Goal: Task Accomplishment & Management: Manage account settings

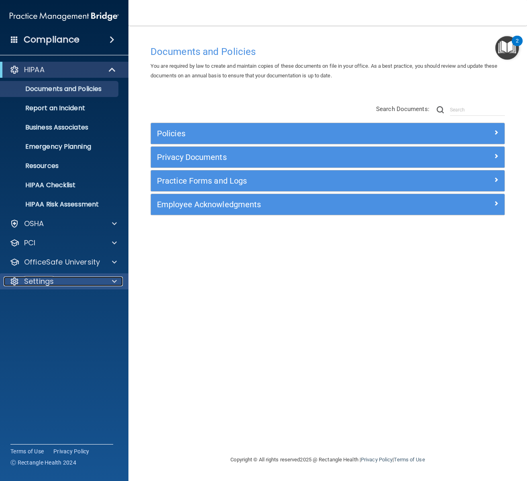
click at [68, 284] on div "Settings" at bounding box center [53, 282] width 99 height 10
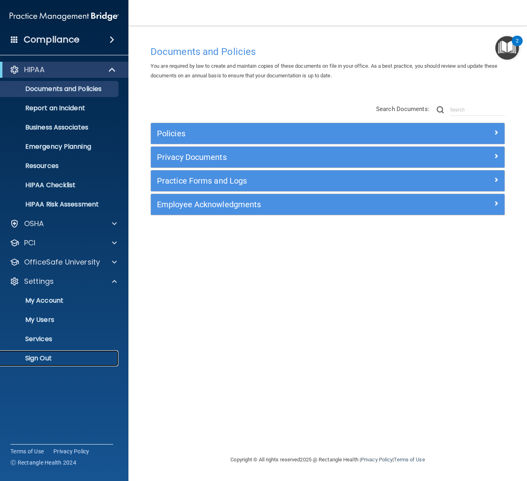
click at [64, 352] on link "Sign Out" at bounding box center [55, 358] width 126 height 16
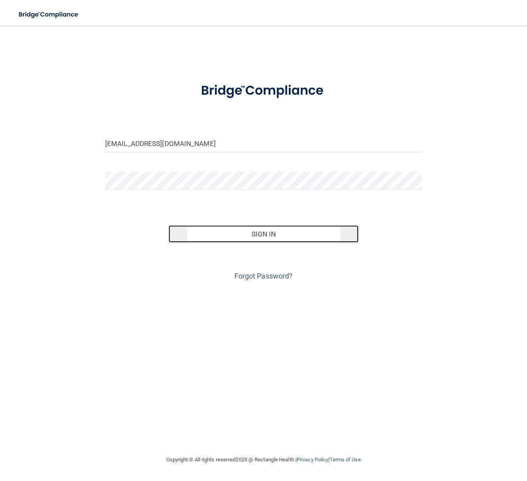
click at [235, 228] on button "Sign In" at bounding box center [263, 234] width 190 height 18
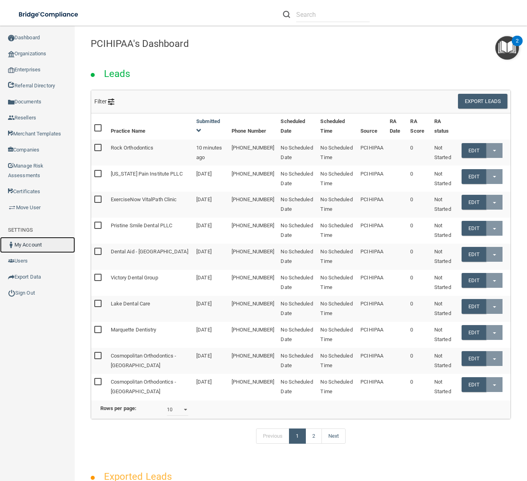
click at [33, 247] on link "My Account" at bounding box center [37, 245] width 75 height 16
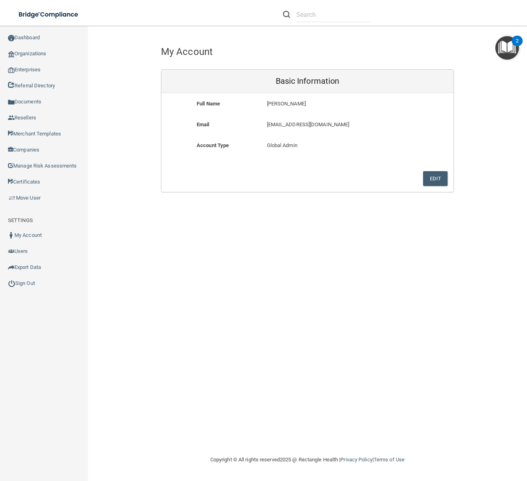
click at [136, 255] on div "My Account Basic Information Full Name Audrey Warren Audrey Last Name Warren Em…" at bounding box center [307, 240] width 407 height 413
click at [24, 70] on link "Enterprises" at bounding box center [44, 70] width 88 height 16
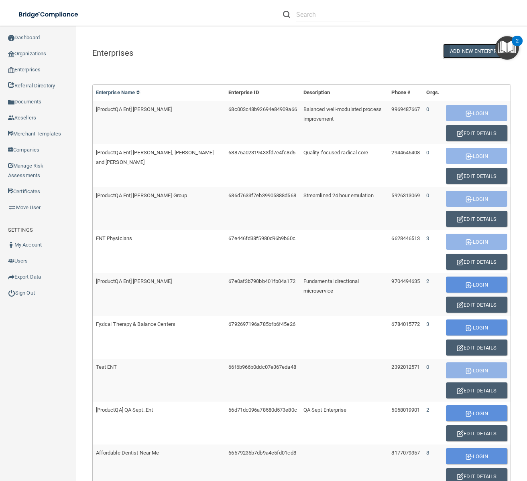
click at [470, 50] on button "ADD NEW ENTERPRISE" at bounding box center [477, 51] width 68 height 15
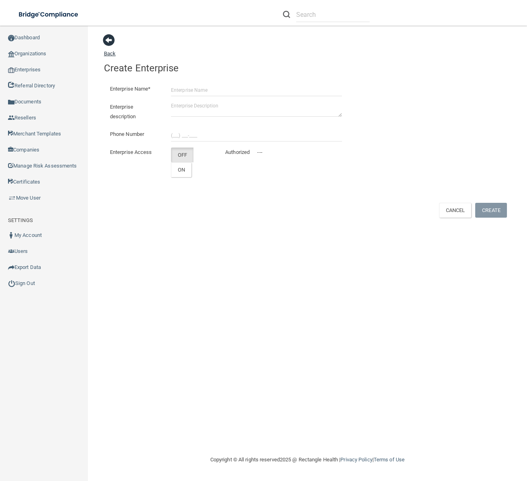
click at [111, 39] on span at bounding box center [109, 40] width 12 height 12
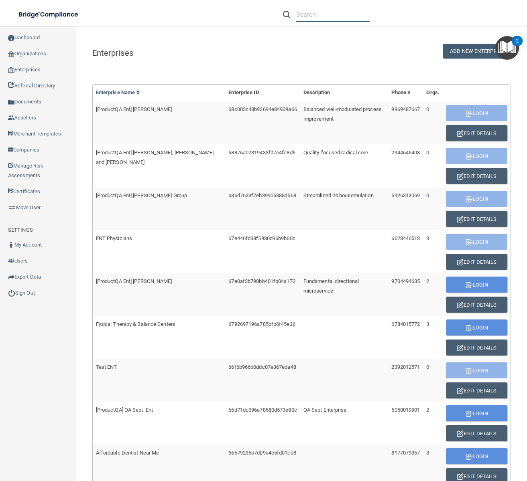
click at [346, 16] on input "text" at bounding box center [332, 14] width 73 height 15
type input "e"
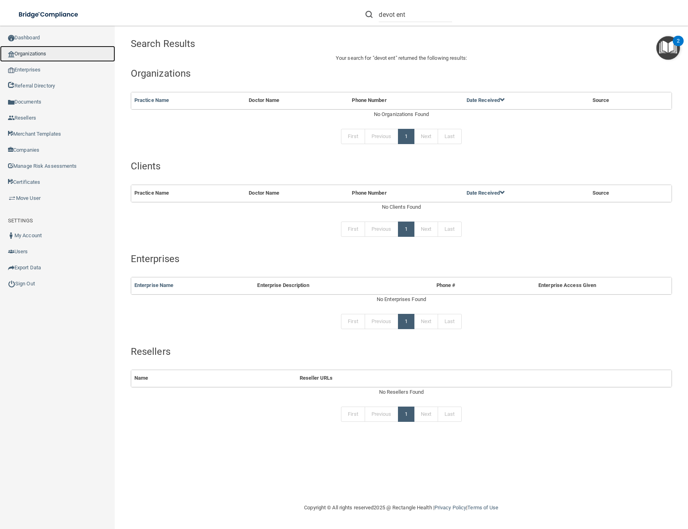
click at [34, 51] on link "Organizations" at bounding box center [57, 54] width 115 height 16
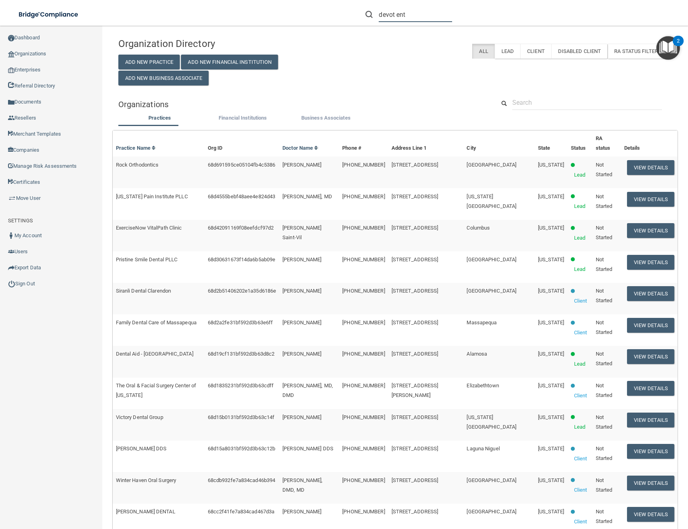
drag, startPoint x: 418, startPoint y: 14, endPoint x: 314, endPoint y: 14, distance: 103.9
click at [314, 14] on div "devot ent Matt Bremerkamp mbremerkamp+3@rectanglehealth.com Manage My Enterpris…" at bounding box center [487, 14] width 401 height 29
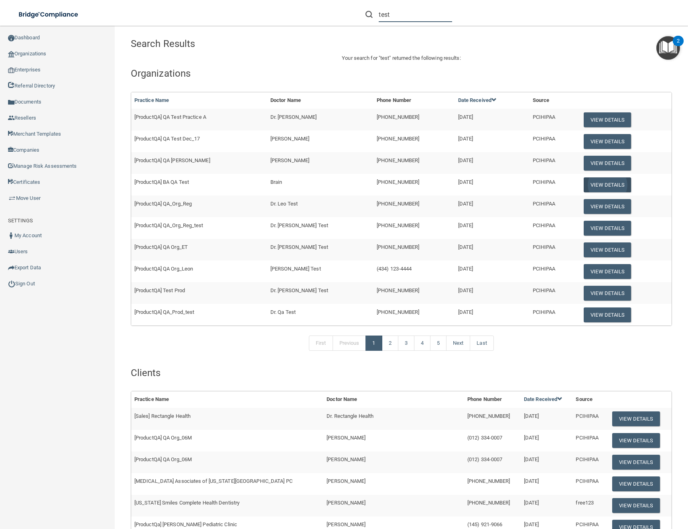
type input "test"
click at [526, 184] on button "View Details" at bounding box center [606, 184] width 47 height 15
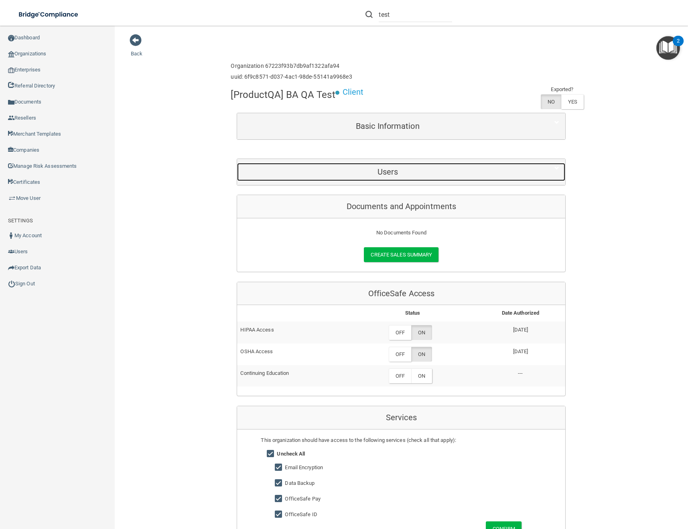
click at [438, 170] on h5 "Users" at bounding box center [387, 171] width 289 height 9
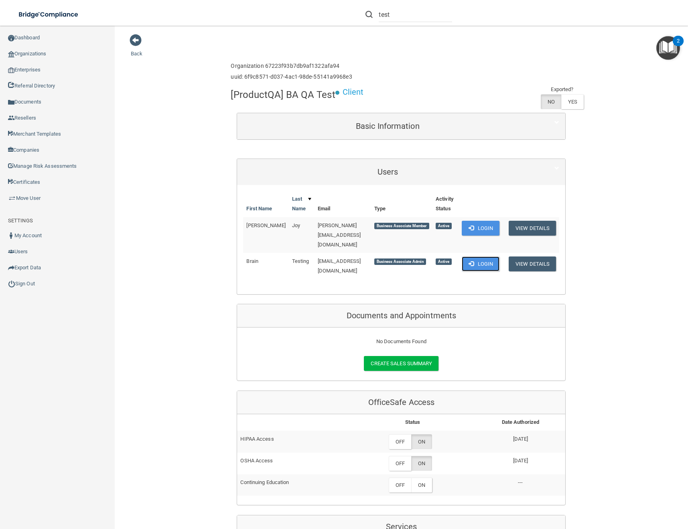
click at [480, 256] on button "Login" at bounding box center [481, 263] width 38 height 15
click at [53, 282] on link "Sign Out" at bounding box center [57, 283] width 115 height 16
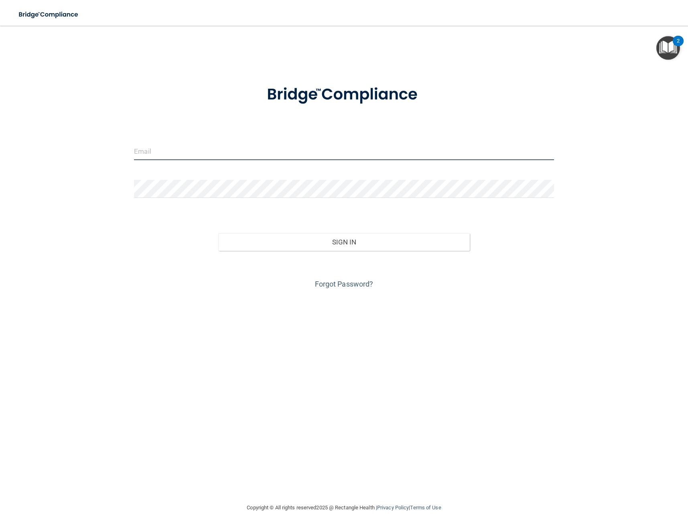
type input "awarren@rectanglehealth.com"
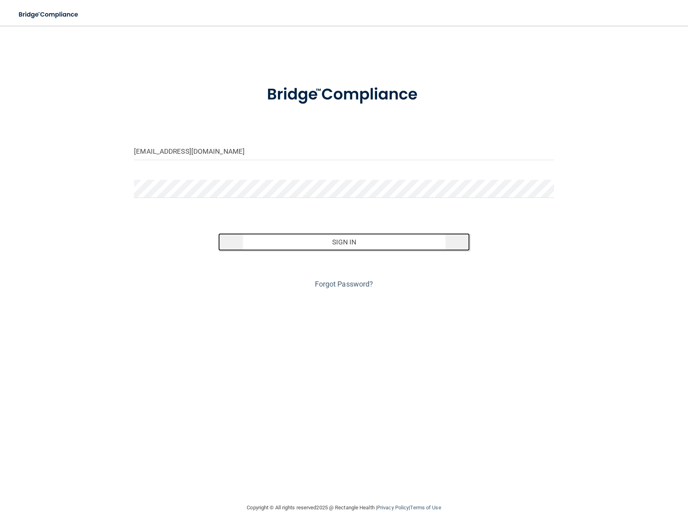
click at [336, 240] on button "Sign In" at bounding box center [344, 242] width 252 height 18
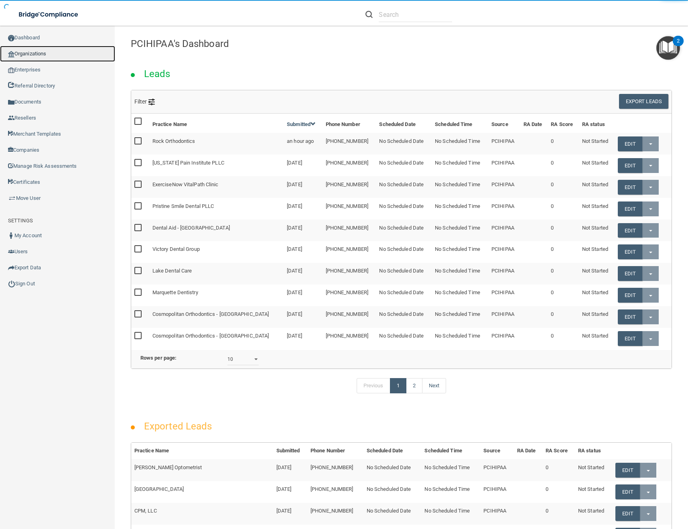
click at [28, 55] on link "Organizations" at bounding box center [57, 54] width 115 height 16
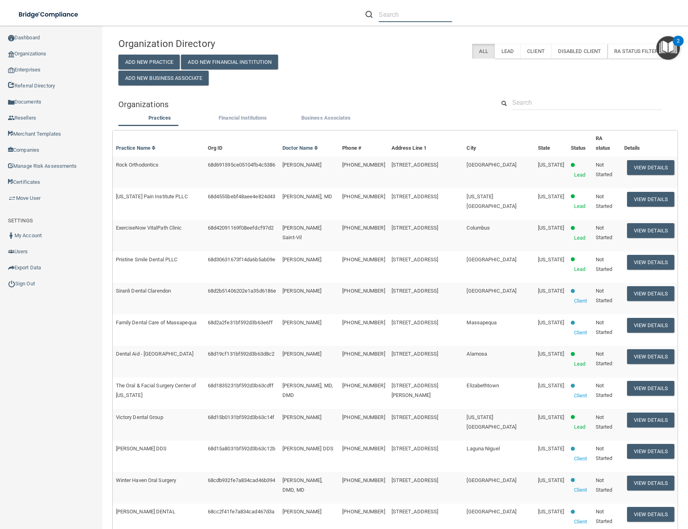
click at [414, 16] on input "text" at bounding box center [415, 14] width 73 height 15
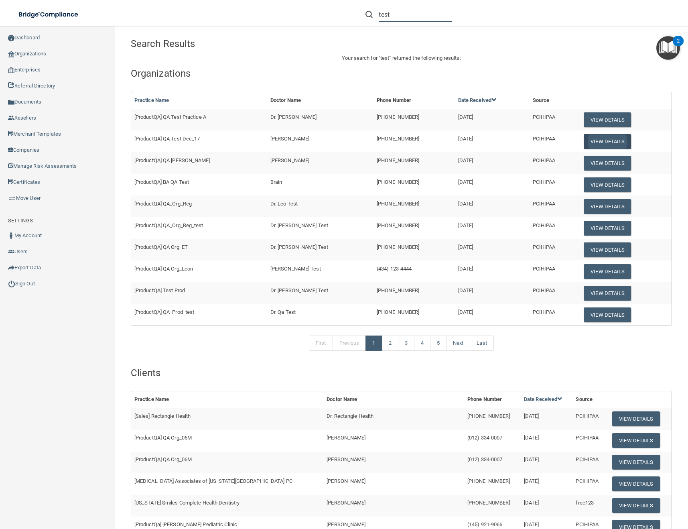
type input "test"
click at [526, 138] on button "View Details" at bounding box center [606, 141] width 47 height 15
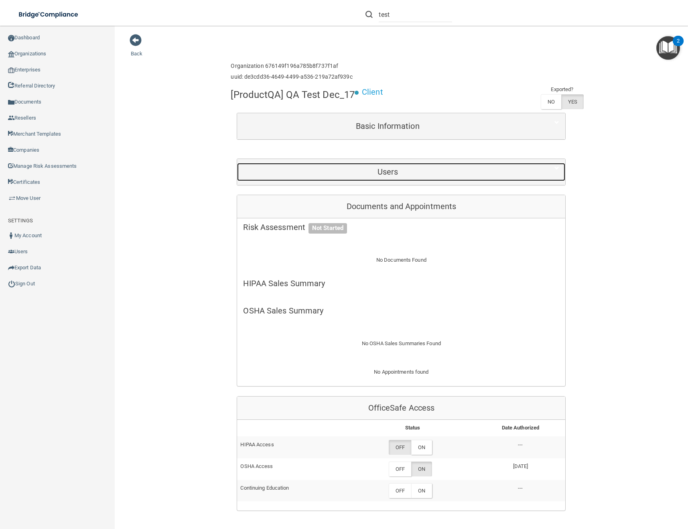
click at [347, 175] on h5 "Users" at bounding box center [387, 171] width 289 height 9
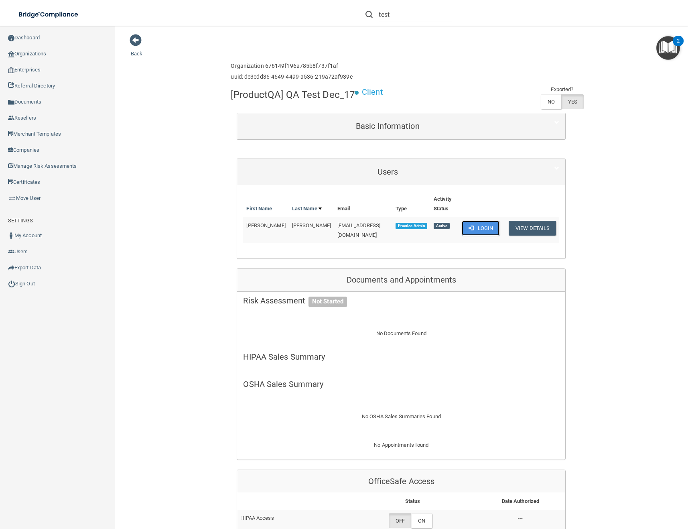
click at [482, 229] on button "Login" at bounding box center [481, 228] width 38 height 15
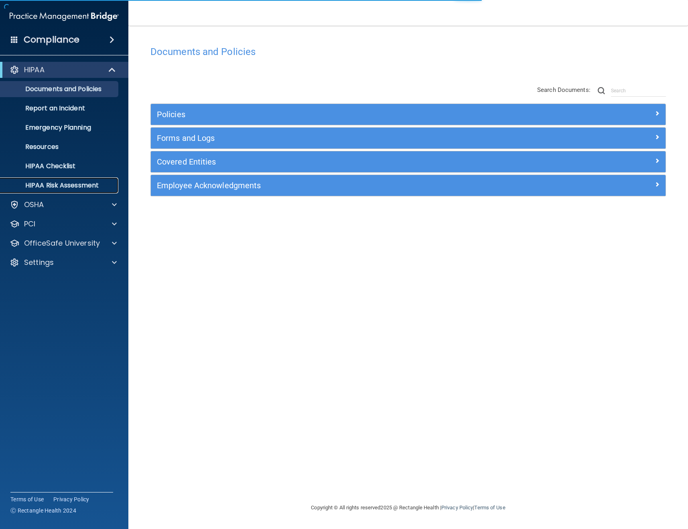
click at [18, 180] on link "HIPAA Risk Assessment" at bounding box center [55, 185] width 126 height 16
click at [71, 185] on p "HIPAA Risk Assessment" at bounding box center [59, 185] width 109 height 8
click at [87, 187] on p "HIPAA Risk Assessment" at bounding box center [59, 185] width 109 height 8
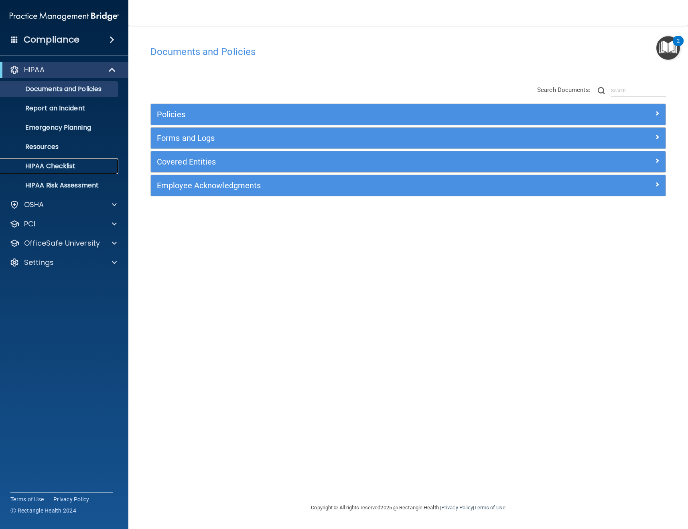
click at [75, 166] on p "HIPAA Checklist" at bounding box center [59, 166] width 109 height 8
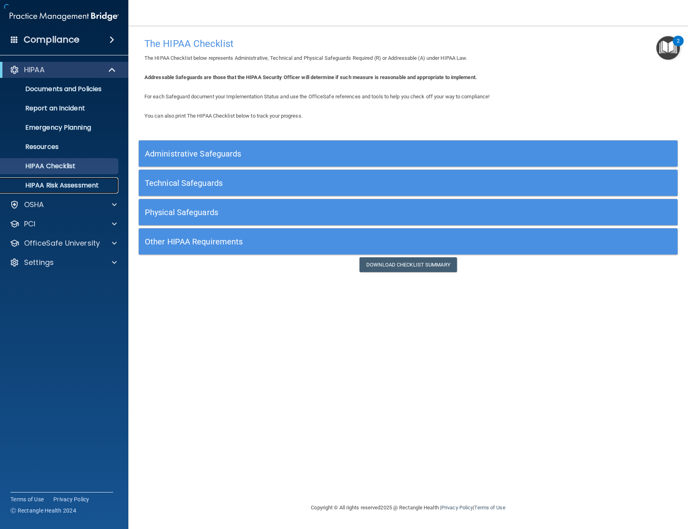
click at [82, 186] on p "HIPAA Risk Assessment" at bounding box center [59, 185] width 109 height 8
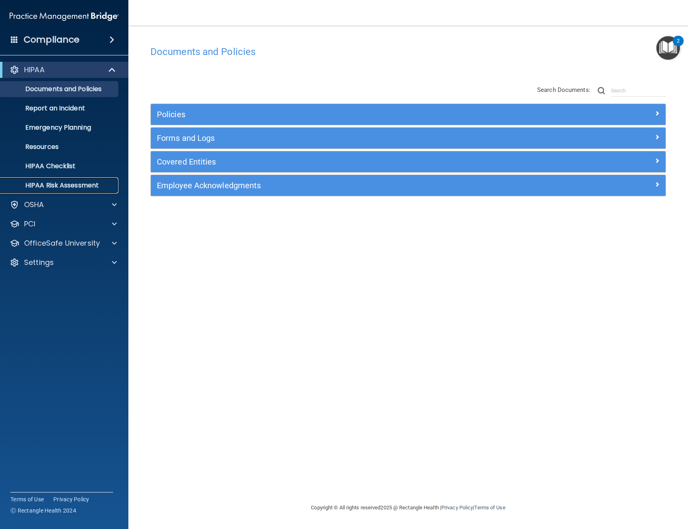
click at [65, 188] on p "HIPAA Risk Assessment" at bounding box center [59, 185] width 109 height 8
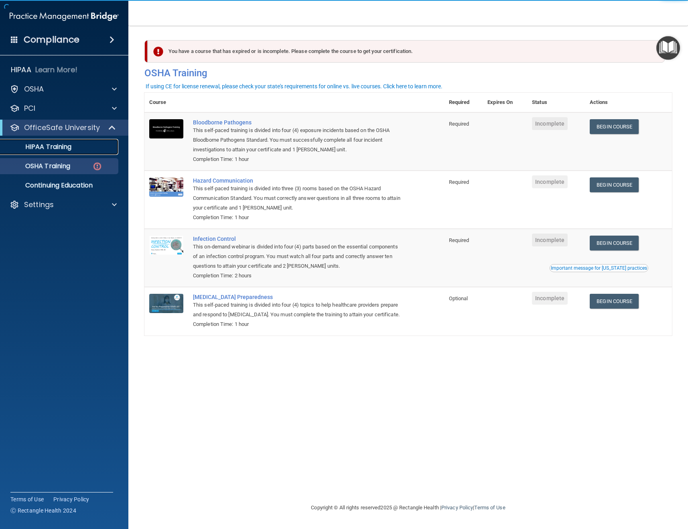
click at [53, 149] on p "HIPAA Training" at bounding box center [38, 147] width 66 height 8
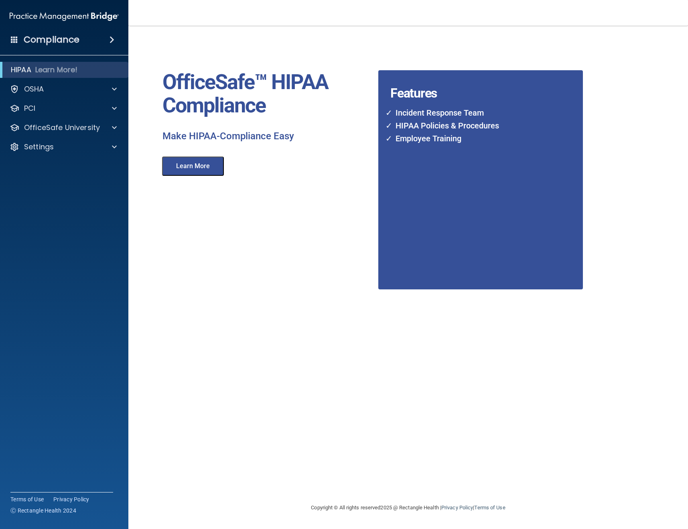
click at [95, 162] on accordion "HIPAA Learn More! OSHA Documents Safety Data Sheets Self-Assessment Injury and …" at bounding box center [64, 242] width 129 height 366
click at [95, 152] on div "Settings" at bounding box center [64, 147] width 129 height 16
click at [58, 144] on div "Settings" at bounding box center [53, 147] width 99 height 10
click at [50, 203] on p "Sign Out" at bounding box center [59, 204] width 109 height 8
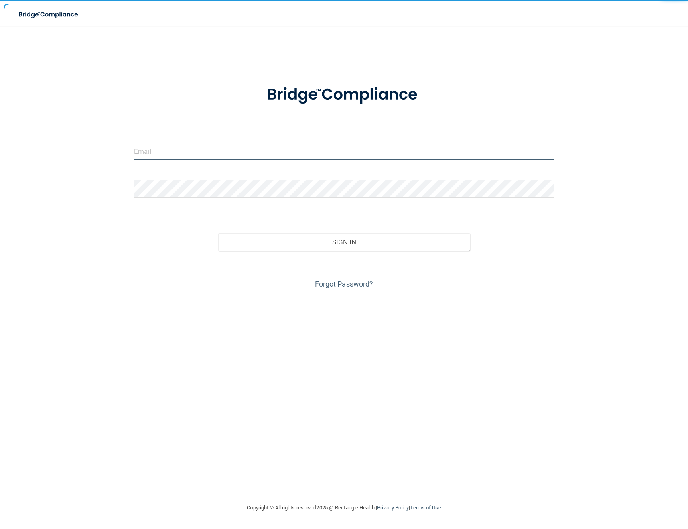
type input "[EMAIL_ADDRESS][DOMAIN_NAME]"
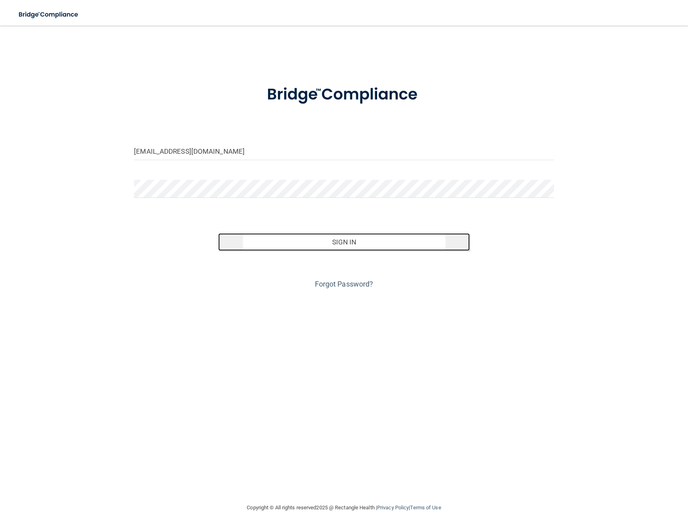
click at [308, 238] on button "Sign In" at bounding box center [344, 242] width 252 height 18
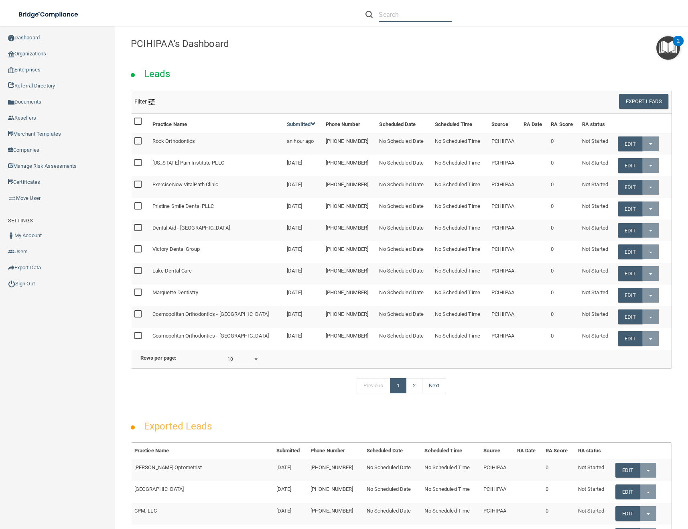
click at [413, 17] on input "text" at bounding box center [415, 14] width 73 height 15
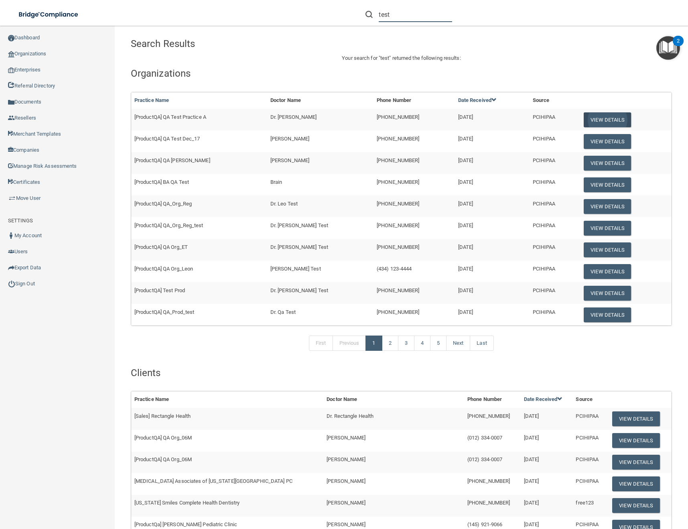
type input "test"
click at [602, 120] on button "View Details" at bounding box center [606, 119] width 47 height 15
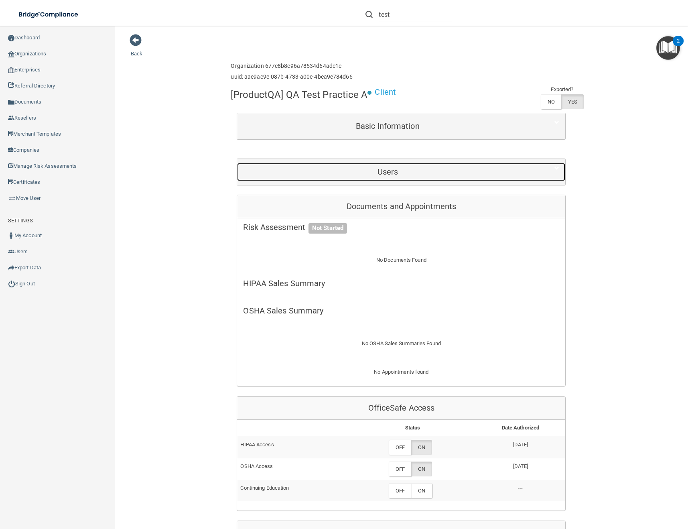
click at [374, 166] on div "Users" at bounding box center [387, 172] width 301 height 18
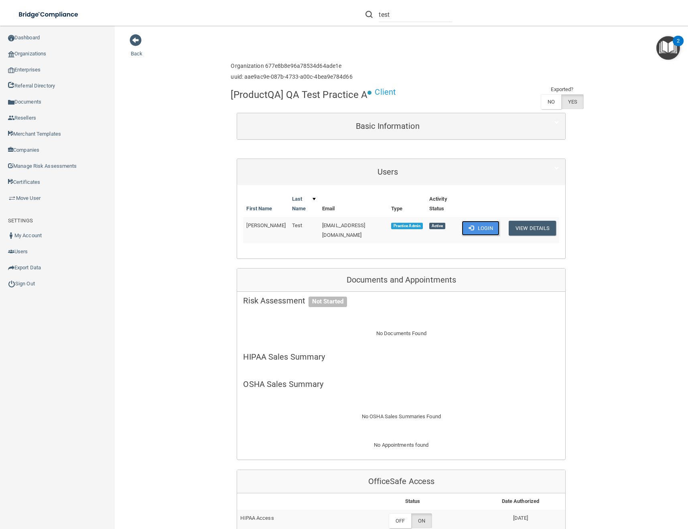
click at [486, 227] on button "Login" at bounding box center [481, 228] width 38 height 15
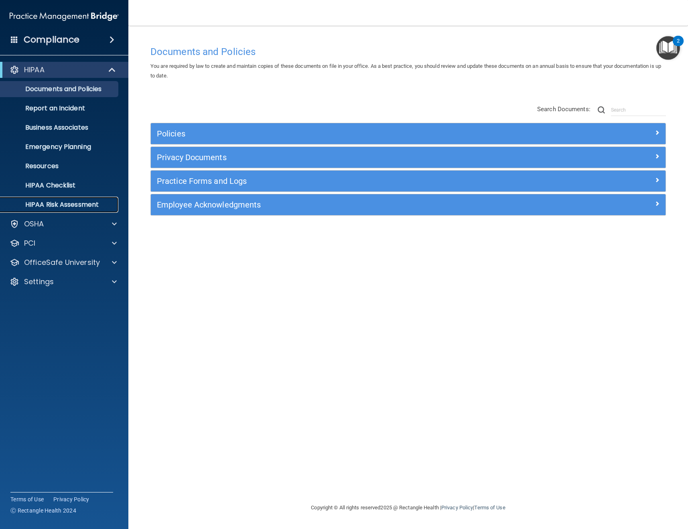
click at [68, 204] on p "HIPAA Risk Assessment" at bounding box center [59, 204] width 109 height 8
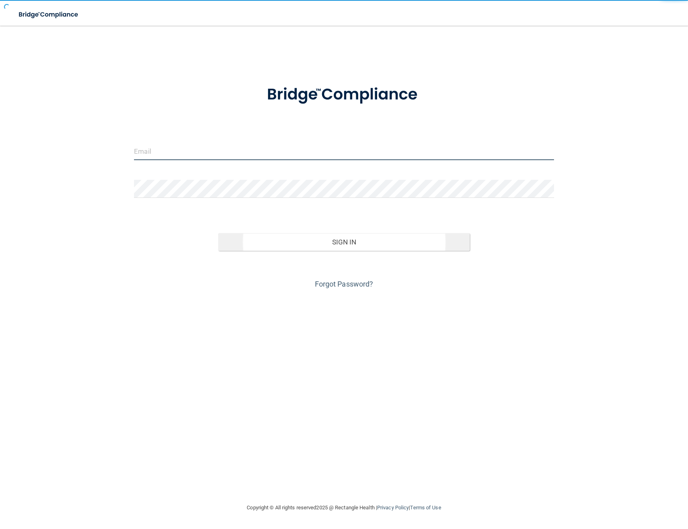
type input "[EMAIL_ADDRESS][DOMAIN_NAME]"
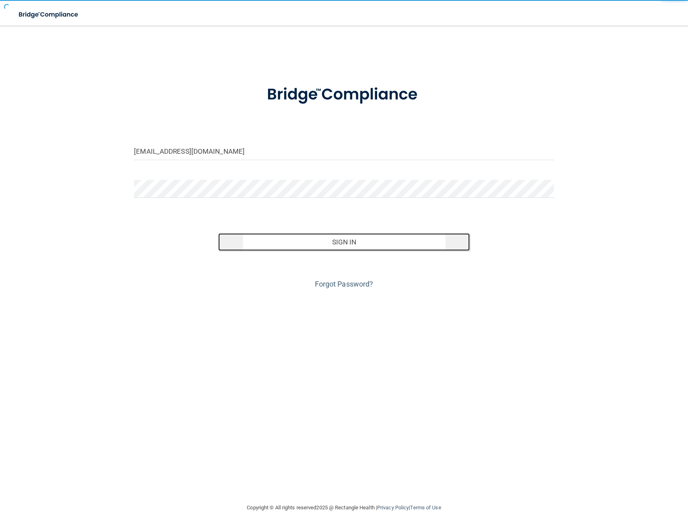
click at [255, 235] on button "Sign In" at bounding box center [344, 242] width 252 height 18
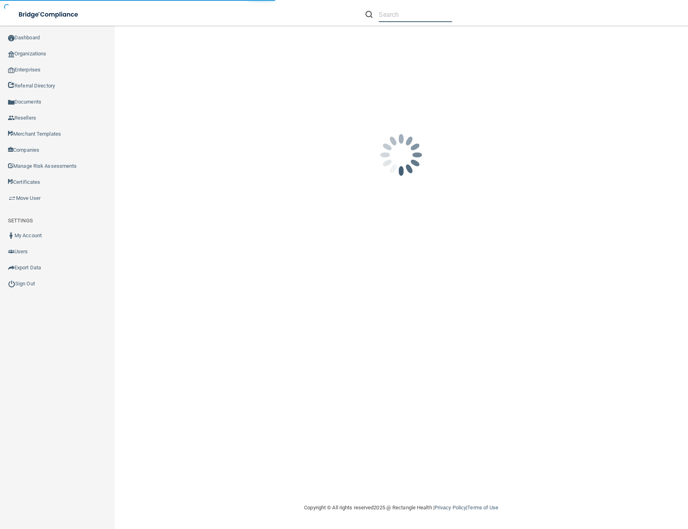
click at [407, 14] on input "text" at bounding box center [415, 14] width 73 height 15
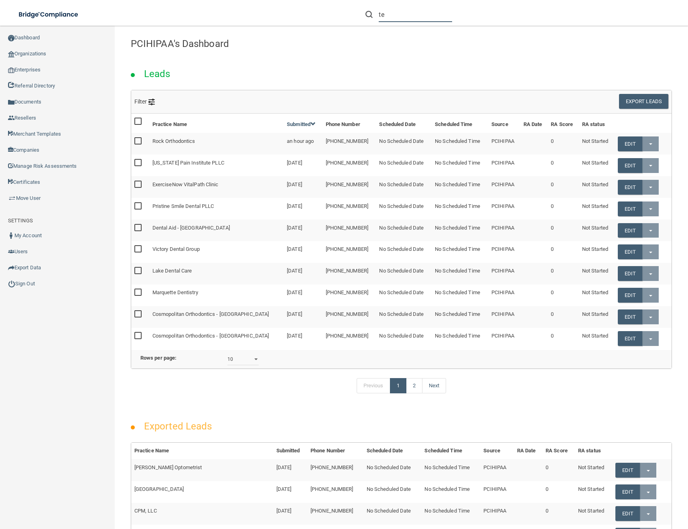
type input "t"
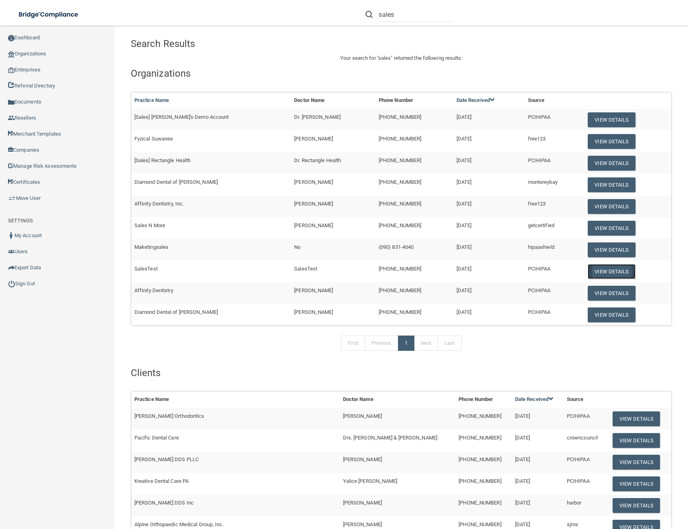
click at [587, 269] on button "View Details" at bounding box center [610, 271] width 47 height 15
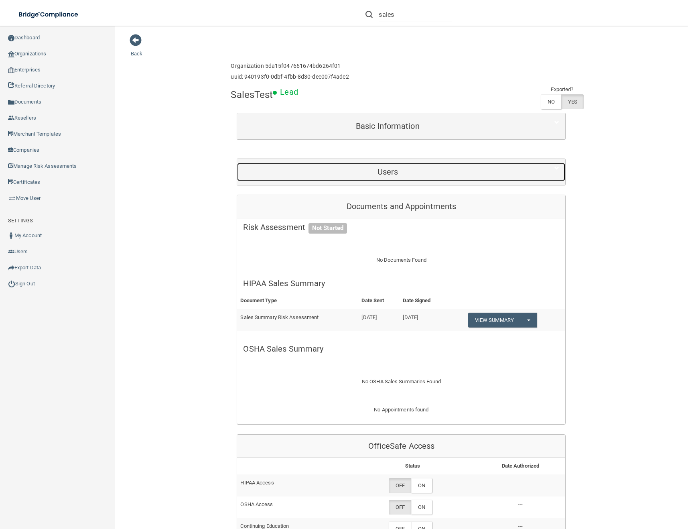
click at [378, 169] on h5 "Users" at bounding box center [387, 171] width 289 height 9
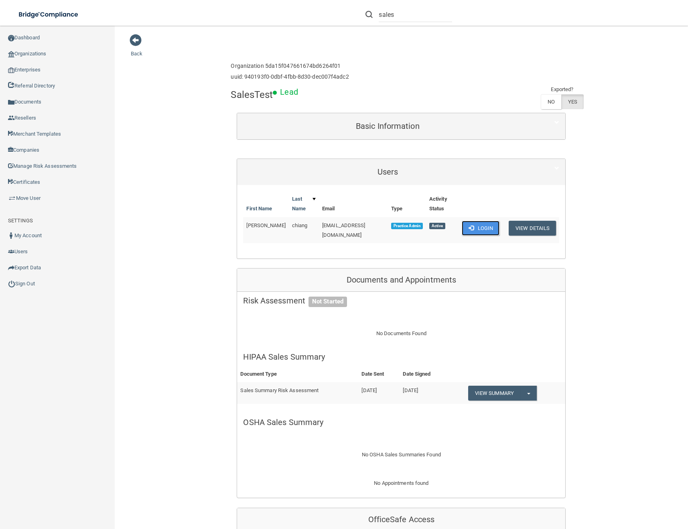
click at [473, 221] on button "Login" at bounding box center [481, 228] width 38 height 15
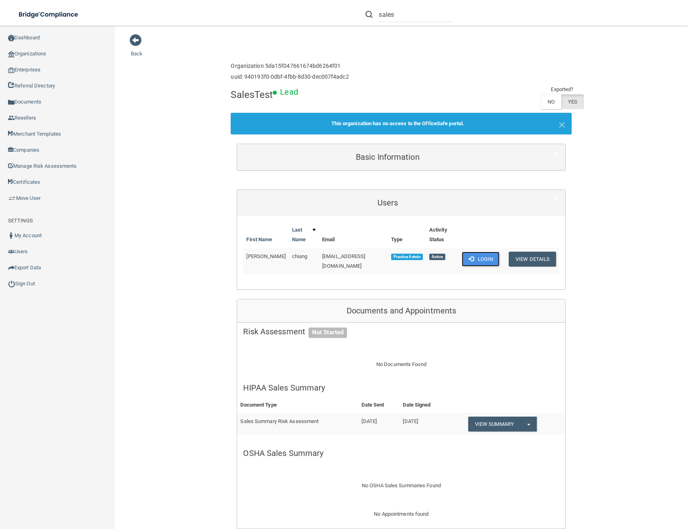
click at [477, 251] on button "Login" at bounding box center [481, 258] width 38 height 15
click at [474, 251] on button "Login" at bounding box center [481, 258] width 38 height 15
click at [139, 37] on span at bounding box center [136, 40] width 12 height 12
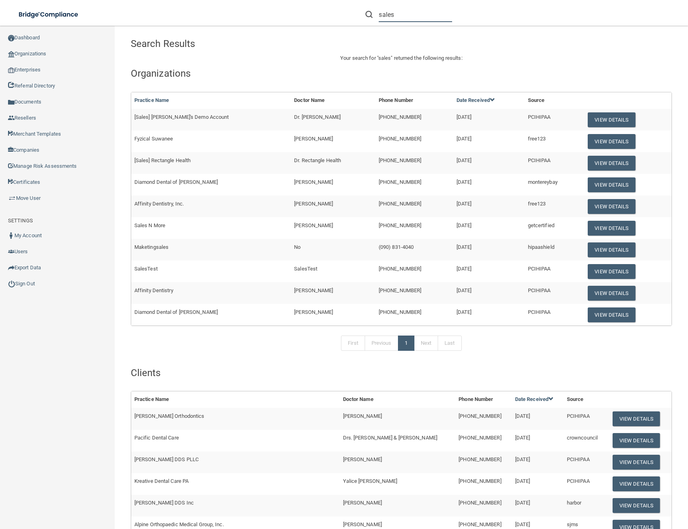
click at [419, 16] on input "sales" at bounding box center [415, 14] width 73 height 15
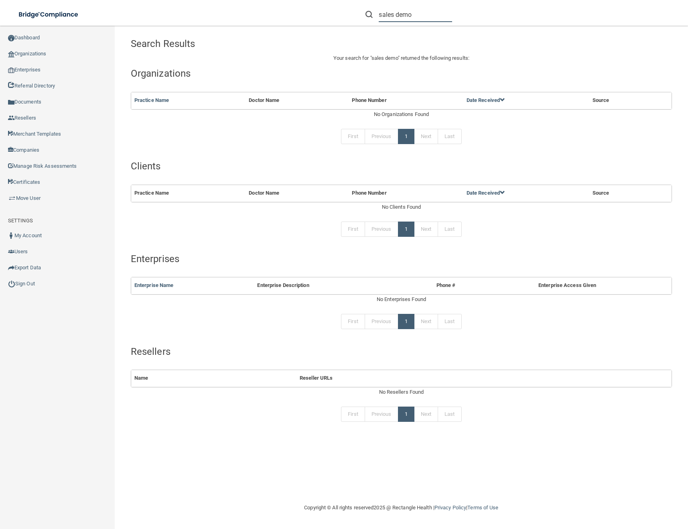
drag, startPoint x: 412, startPoint y: 14, endPoint x: 395, endPoint y: 14, distance: 17.2
click at [395, 14] on input "sales demo" at bounding box center [415, 14] width 73 height 15
type input "sales"
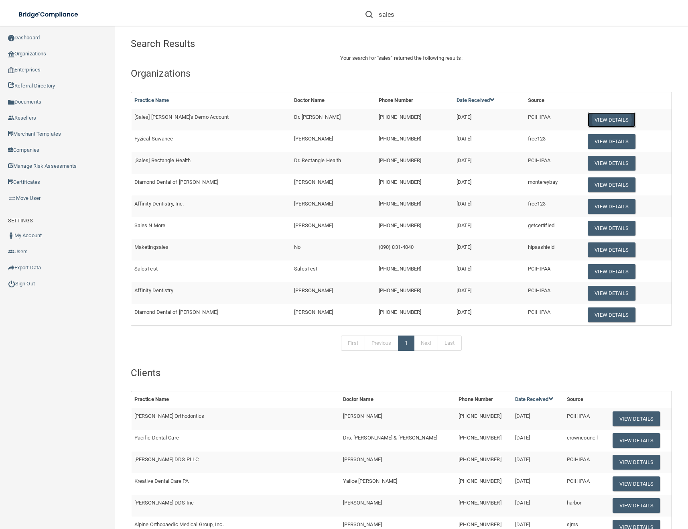
click at [595, 117] on button "View Details" at bounding box center [610, 119] width 47 height 15
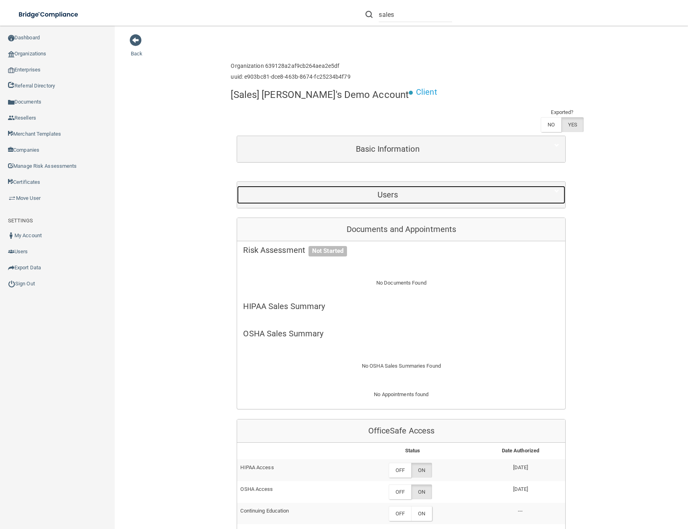
click at [397, 190] on h5 "Users" at bounding box center [387, 194] width 289 height 9
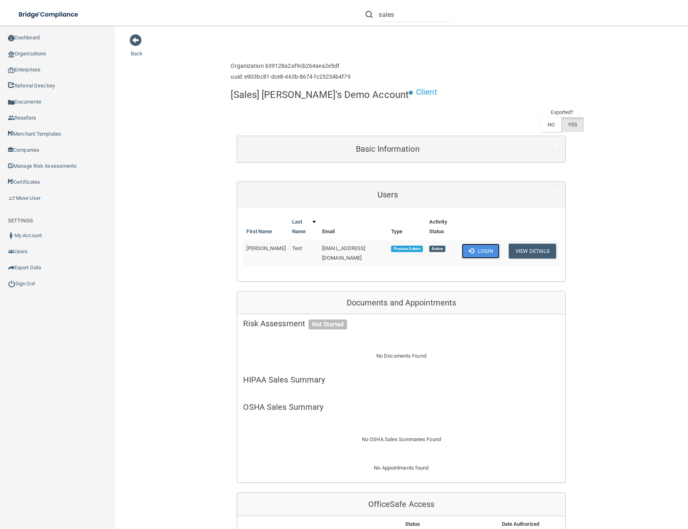
click at [477, 243] on button "Login" at bounding box center [481, 250] width 38 height 15
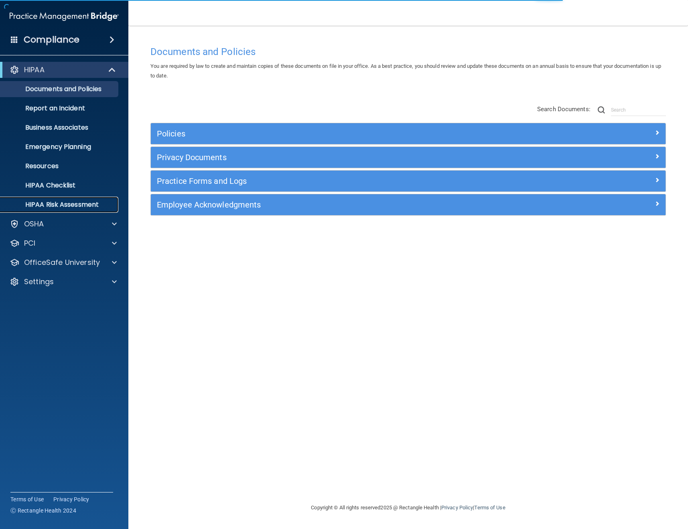
click at [54, 205] on p "HIPAA Risk Assessment" at bounding box center [59, 204] width 109 height 8
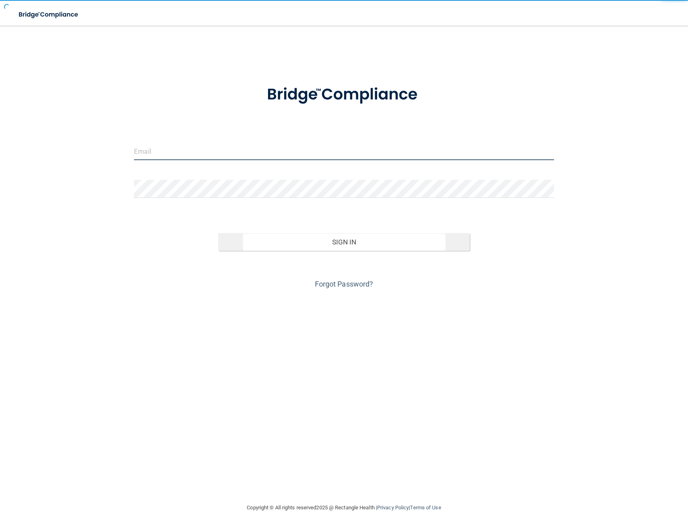
type input "[EMAIL_ADDRESS][DOMAIN_NAME]"
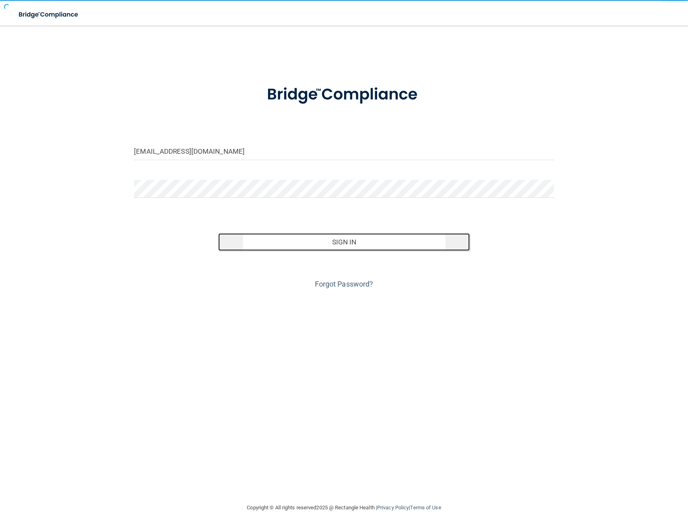
click at [345, 242] on button "Sign In" at bounding box center [344, 242] width 252 height 18
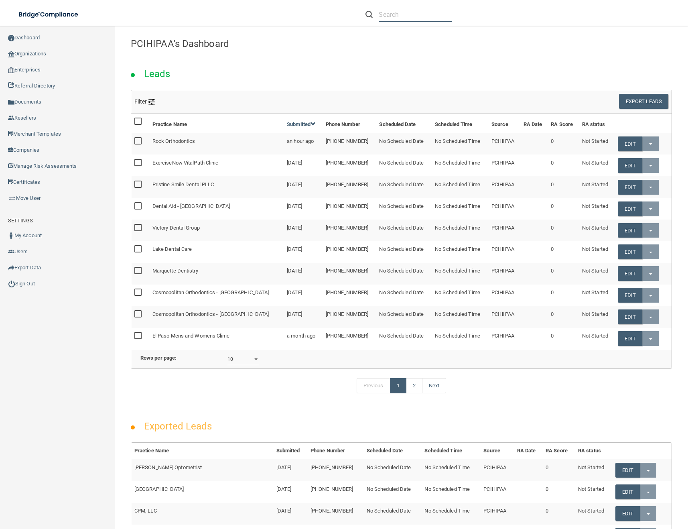
click at [430, 16] on input "text" at bounding box center [415, 14] width 73 height 15
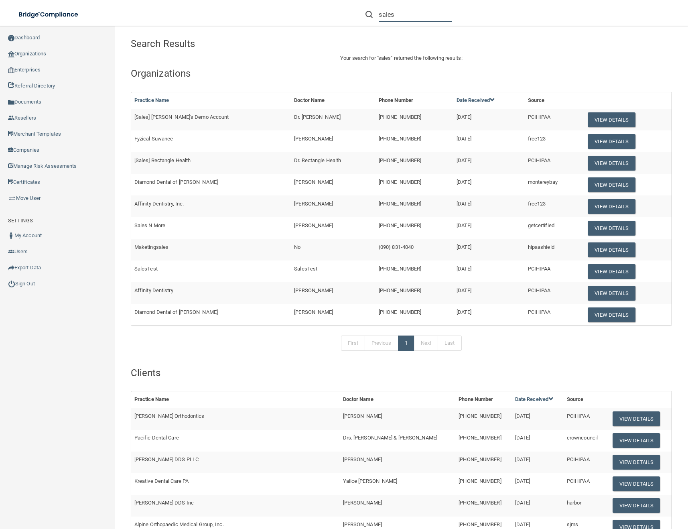
type input "sales"
click at [423, 343] on link "Next" at bounding box center [426, 342] width 24 height 15
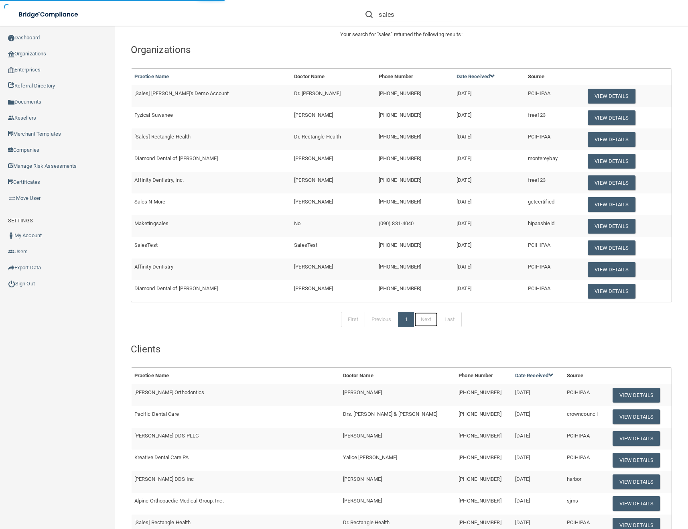
scroll to position [218, 0]
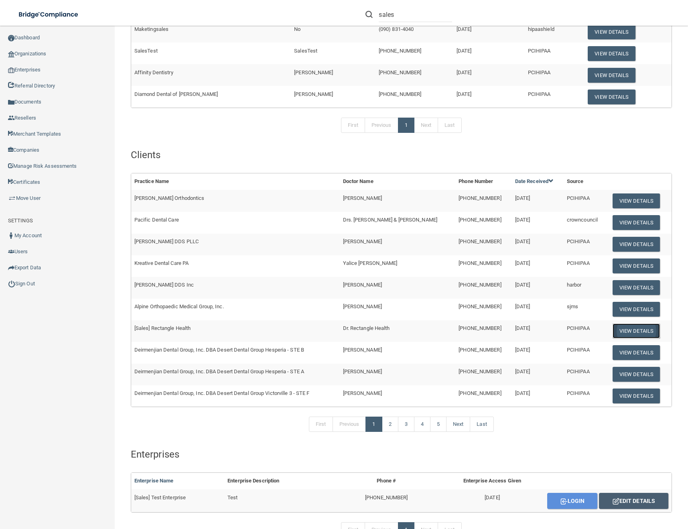
click at [616, 331] on button "View Details" at bounding box center [635, 330] width 47 height 15
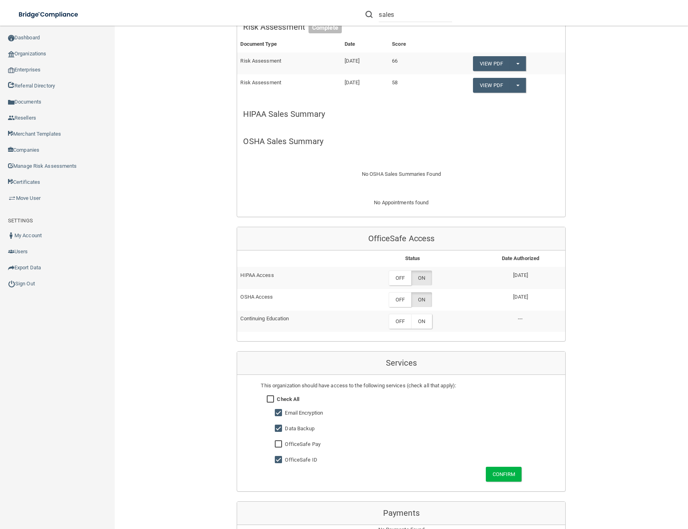
scroll to position [113, 0]
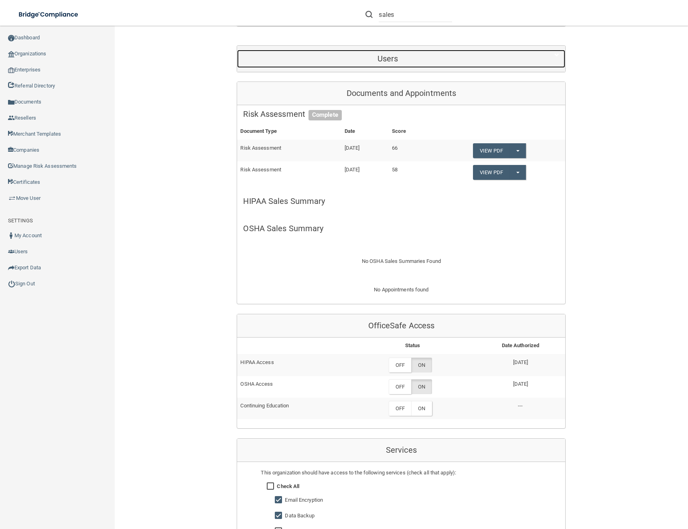
click at [415, 60] on h5 "Users" at bounding box center [387, 58] width 289 height 9
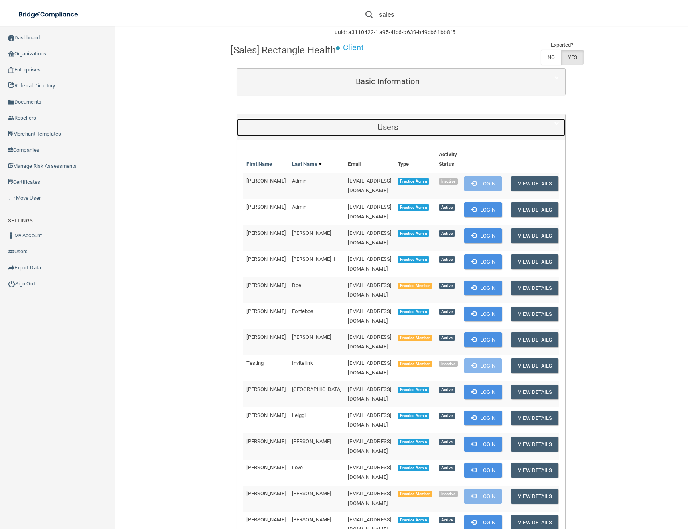
scroll to position [41, 0]
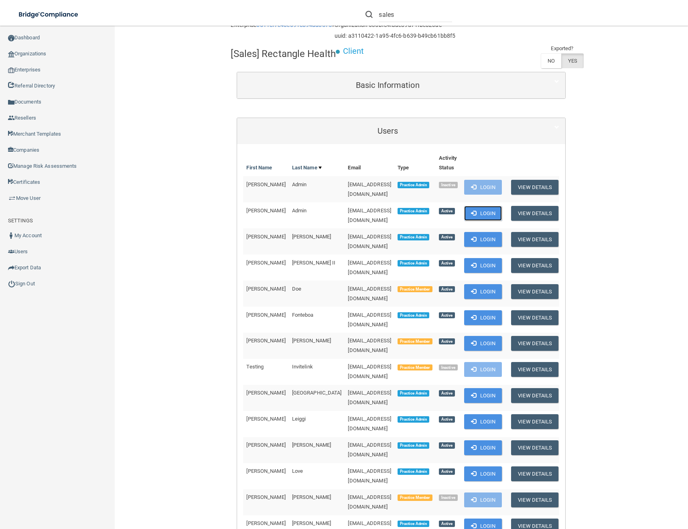
click at [502, 207] on button "Login" at bounding box center [483, 213] width 38 height 15
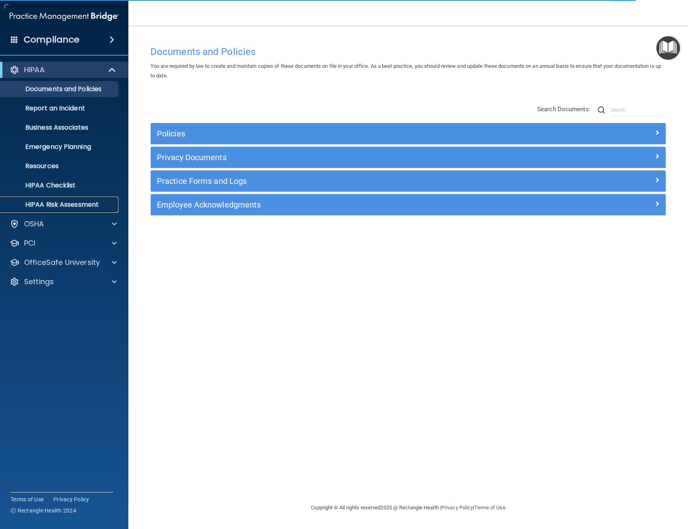
click at [81, 208] on p "HIPAA Risk Assessment" at bounding box center [59, 204] width 109 height 8
